Goal: Task Accomplishment & Management: Use online tool/utility

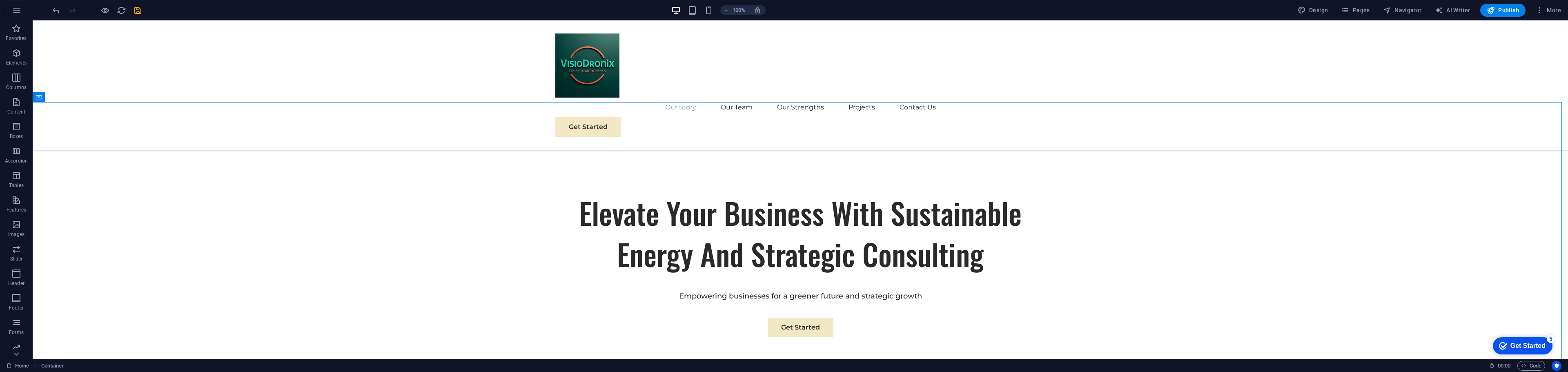
click at [323, 23] on div "Our Story Our Team Our Strengths Projects Contact Us Get Started" at bounding box center [800, 85] width 1535 height 130
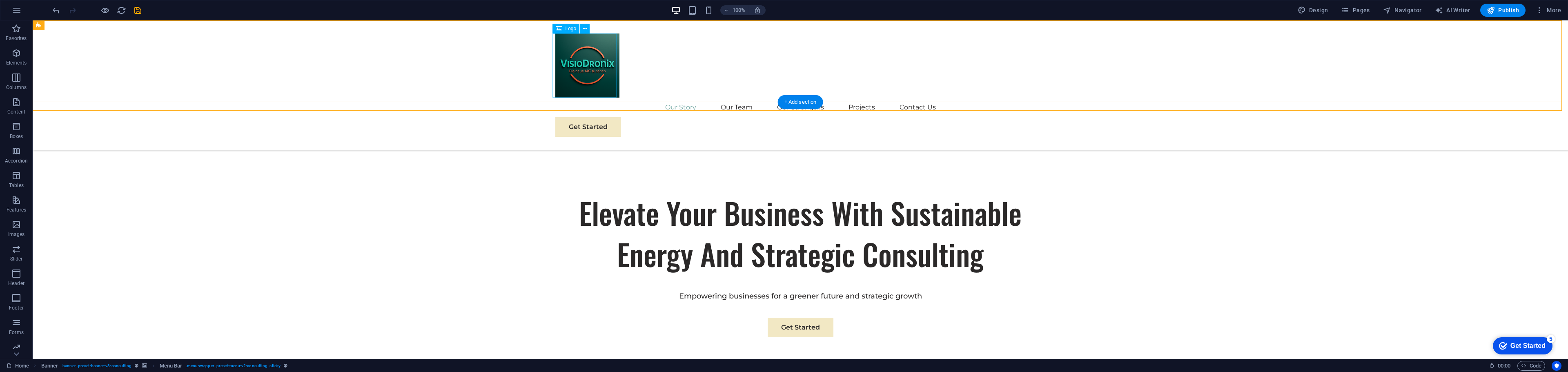
click at [570, 56] on div at bounding box center [800, 65] width 490 height 64
click at [587, 74] on div at bounding box center [800, 65] width 490 height 64
click at [571, 28] on span "Logo" at bounding box center [571, 29] width 11 height 5
click at [584, 29] on icon at bounding box center [584, 29] width 4 height 9
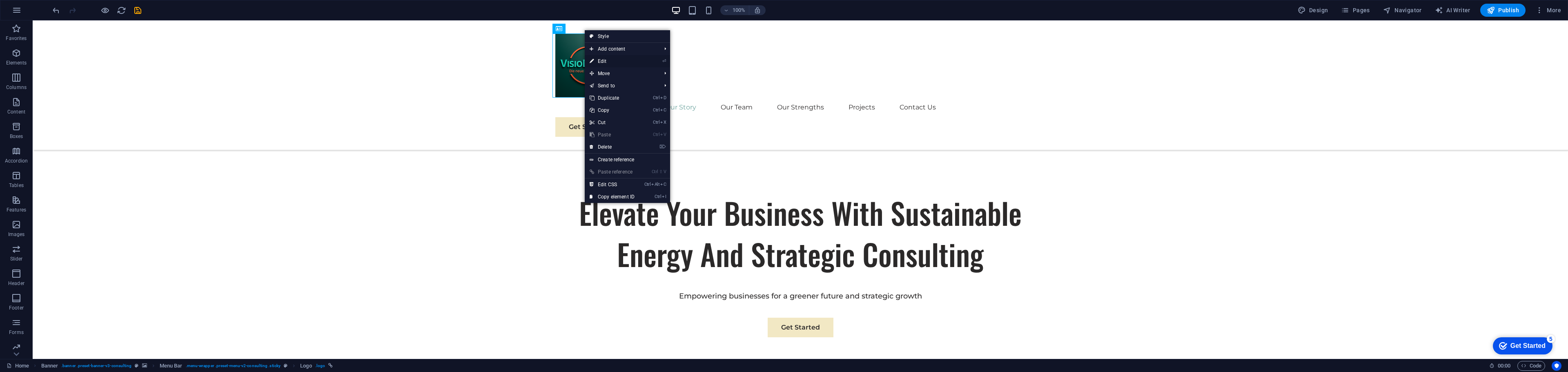
click at [587, 61] on link "⏎ Edit" at bounding box center [612, 61] width 55 height 12
select select "px"
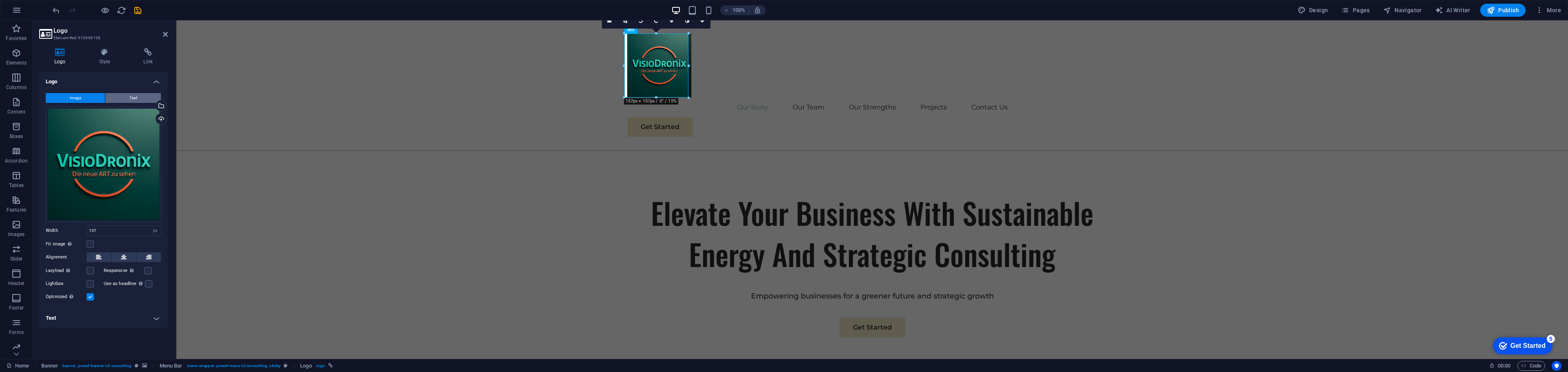
click at [135, 99] on span "Text" at bounding box center [133, 98] width 8 height 10
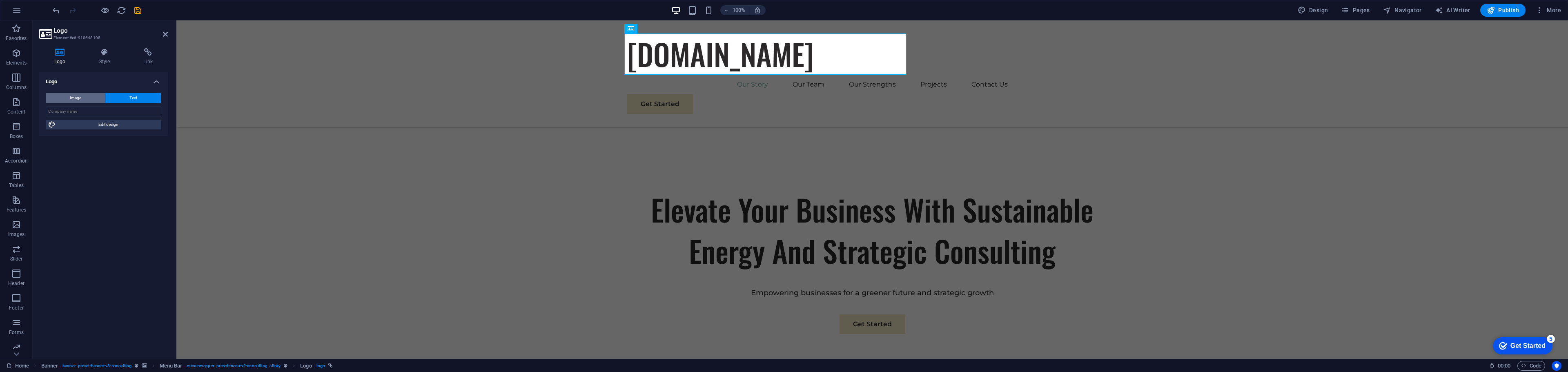
click at [94, 97] on button "Image" at bounding box center [75, 98] width 59 height 10
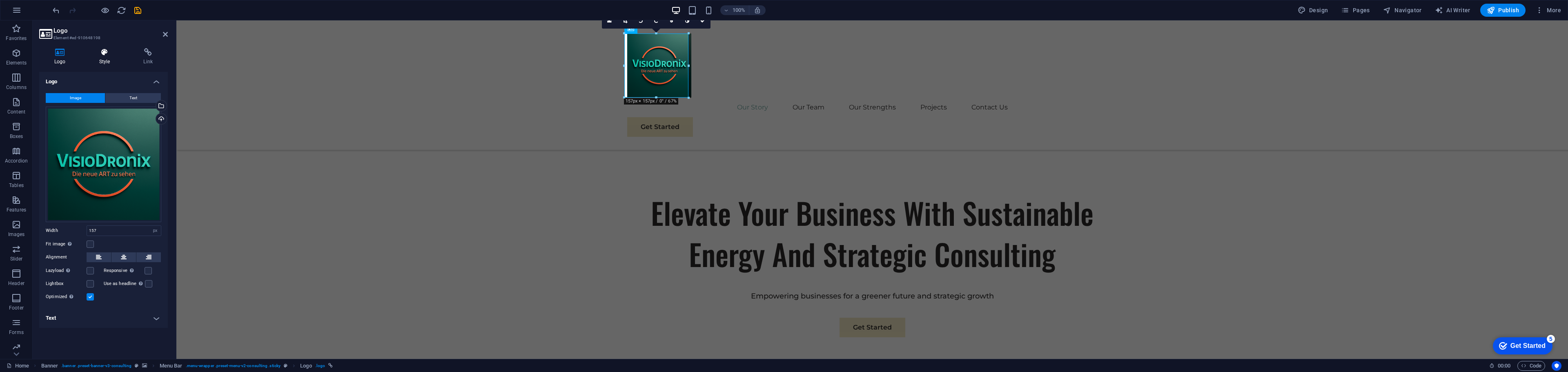
click at [100, 54] on icon at bounding box center [105, 52] width 41 height 8
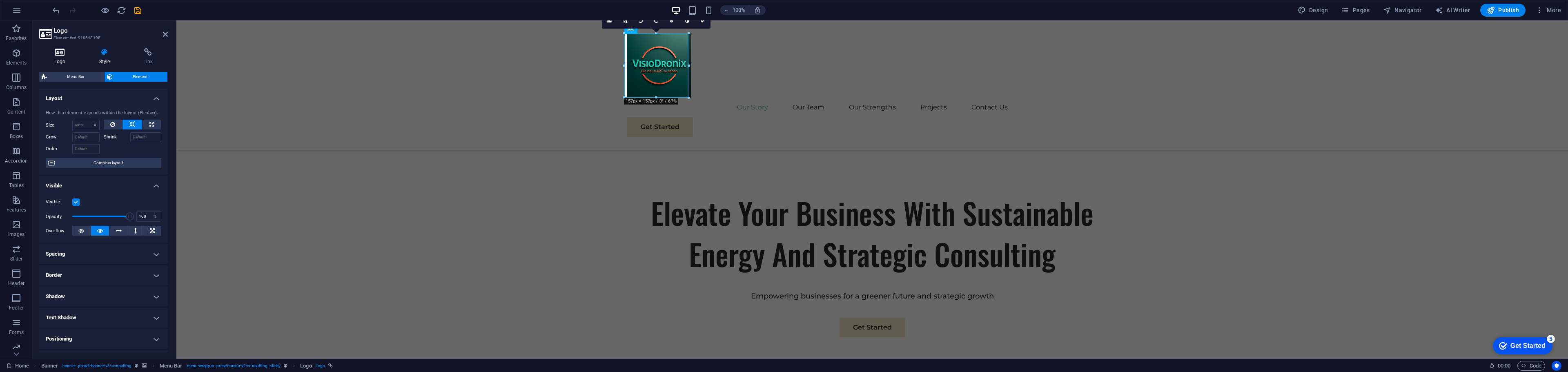
click at [55, 52] on icon at bounding box center [60, 52] width 41 height 8
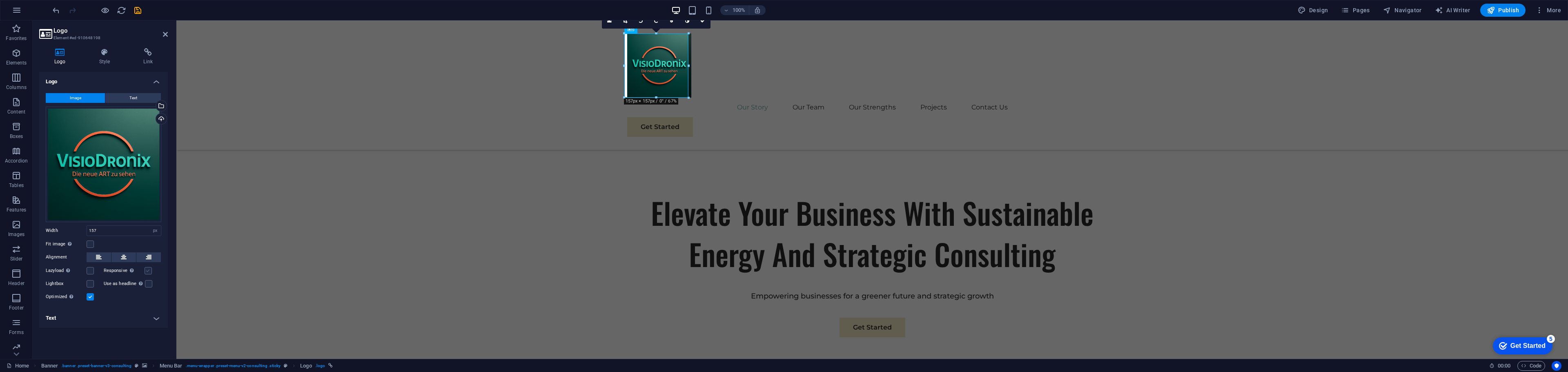
click at [147, 270] on label at bounding box center [148, 271] width 7 height 7
click at [0, 0] on input "Responsive Automatically load retina image and smartphone optimized sizes." at bounding box center [0, 0] width 0 height 0
click at [147, 283] on label at bounding box center [149, 284] width 7 height 7
click at [0, 0] on input "Use as headline The image will be wrapped in an H1 headline tag. Useful for giv…" at bounding box center [0, 0] width 0 height 0
click at [147, 283] on label at bounding box center [149, 284] width 7 height 7
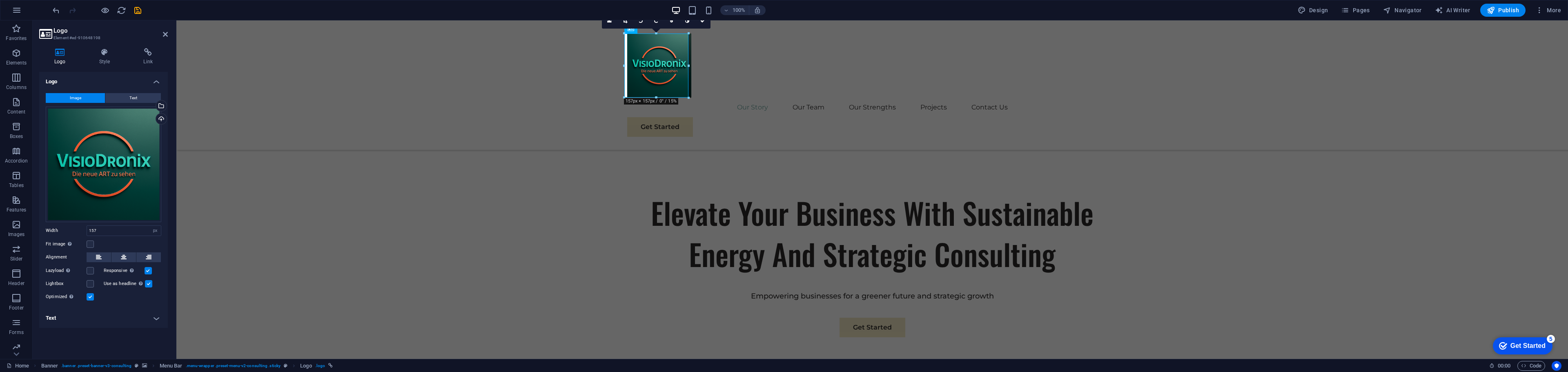
click at [0, 0] on input "Use as headline The image will be wrapped in an H1 headline tag. Useful for giv…" at bounding box center [0, 0] width 0 height 0
click at [158, 316] on h4 "Text" at bounding box center [103, 318] width 128 height 19
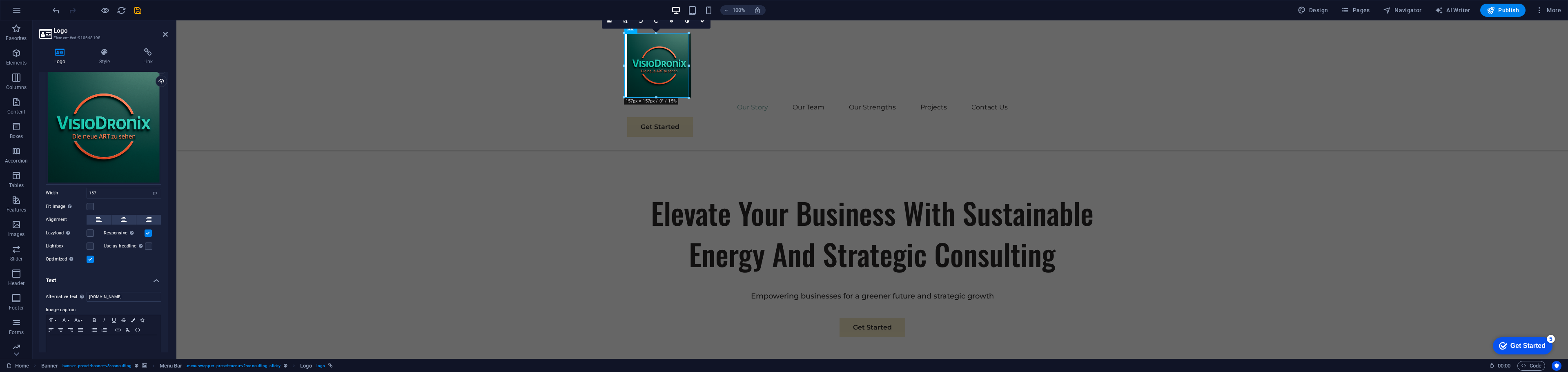
scroll to position [51, 0]
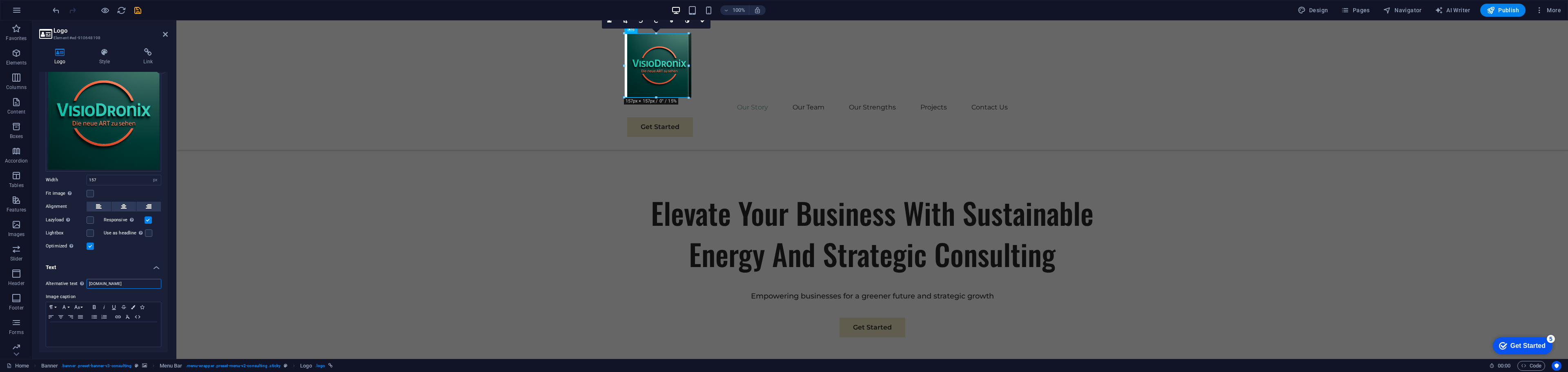
click at [133, 281] on input "[DOMAIN_NAME]" at bounding box center [124, 284] width 75 height 10
drag, startPoint x: 106, startPoint y: 281, endPoint x: 70, endPoint y: 284, distance: 36.1
click at [70, 284] on div "Alternative text The alternative text is used by devices that cannot display im…" at bounding box center [103, 284] width 116 height 10
click at [121, 283] on input "[DOMAIN_NAME]" at bounding box center [124, 284] width 75 height 10
type input "[DOMAIN_NAME]"
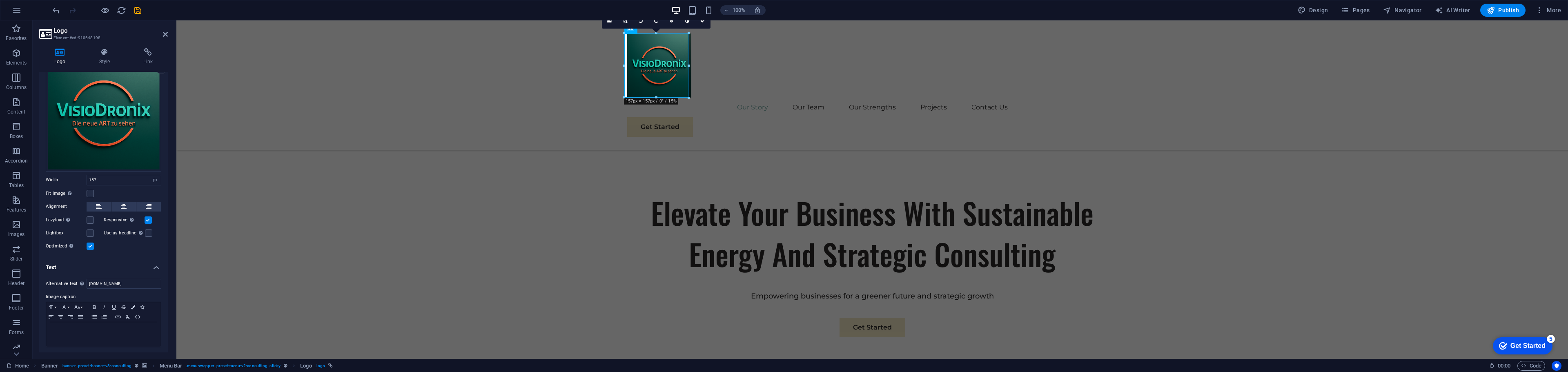
click at [126, 262] on h4 "Text" at bounding box center [103, 265] width 128 height 15
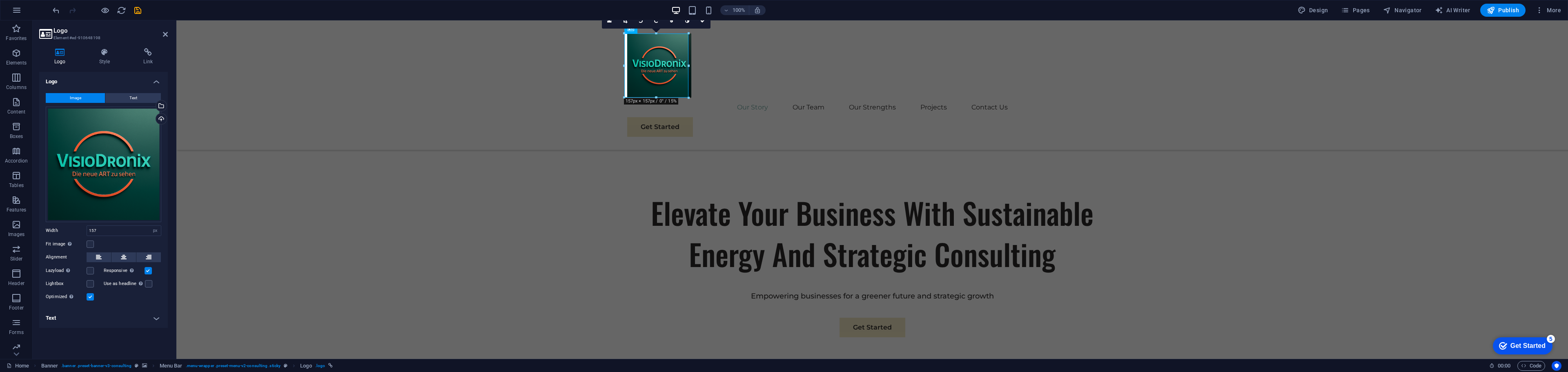
scroll to position [0, 0]
click at [138, 51] on icon at bounding box center [148, 52] width 40 height 8
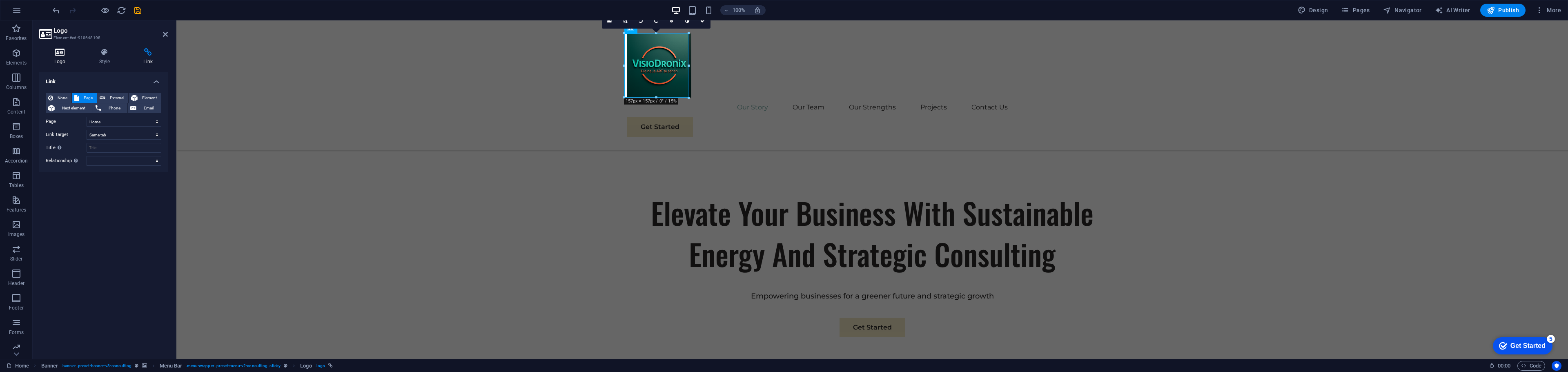
click at [65, 59] on h4 "Logo" at bounding box center [61, 57] width 45 height 17
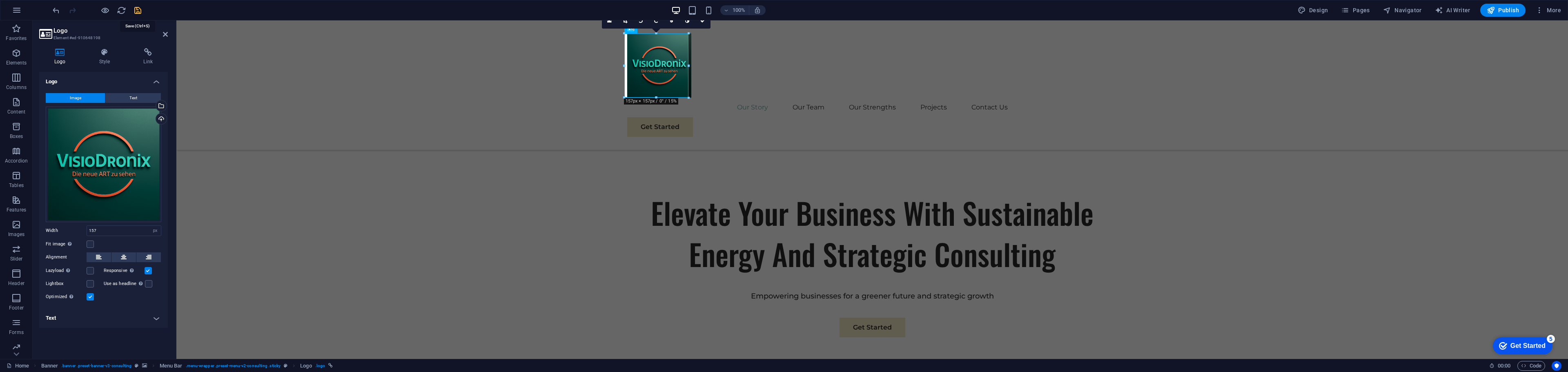
click at [138, 11] on icon "save" at bounding box center [138, 10] width 9 height 9
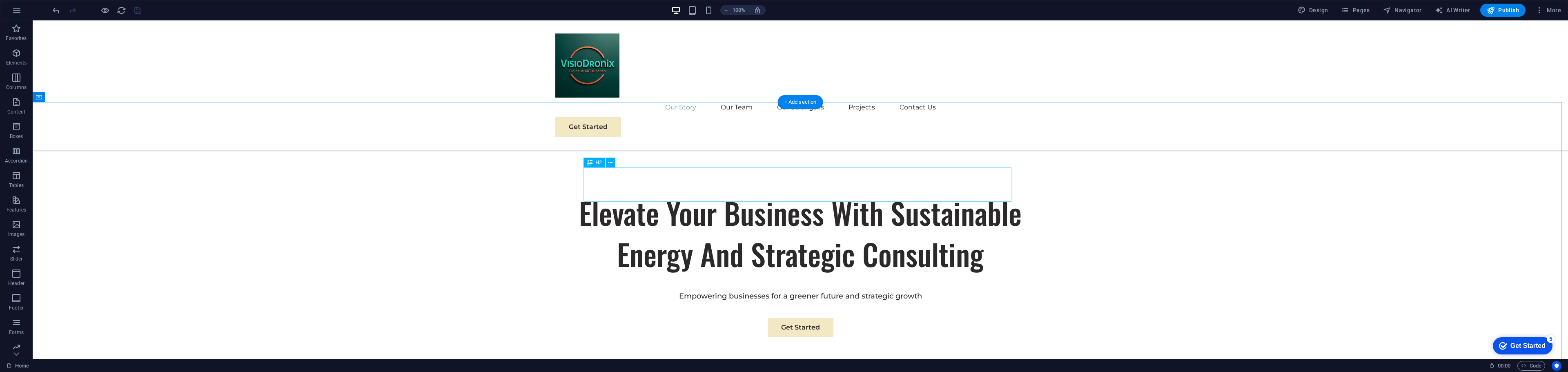
drag, startPoint x: 779, startPoint y: 195, endPoint x: 635, endPoint y: 195, distance: 144.0
